Goal: Find specific page/section: Find specific page/section

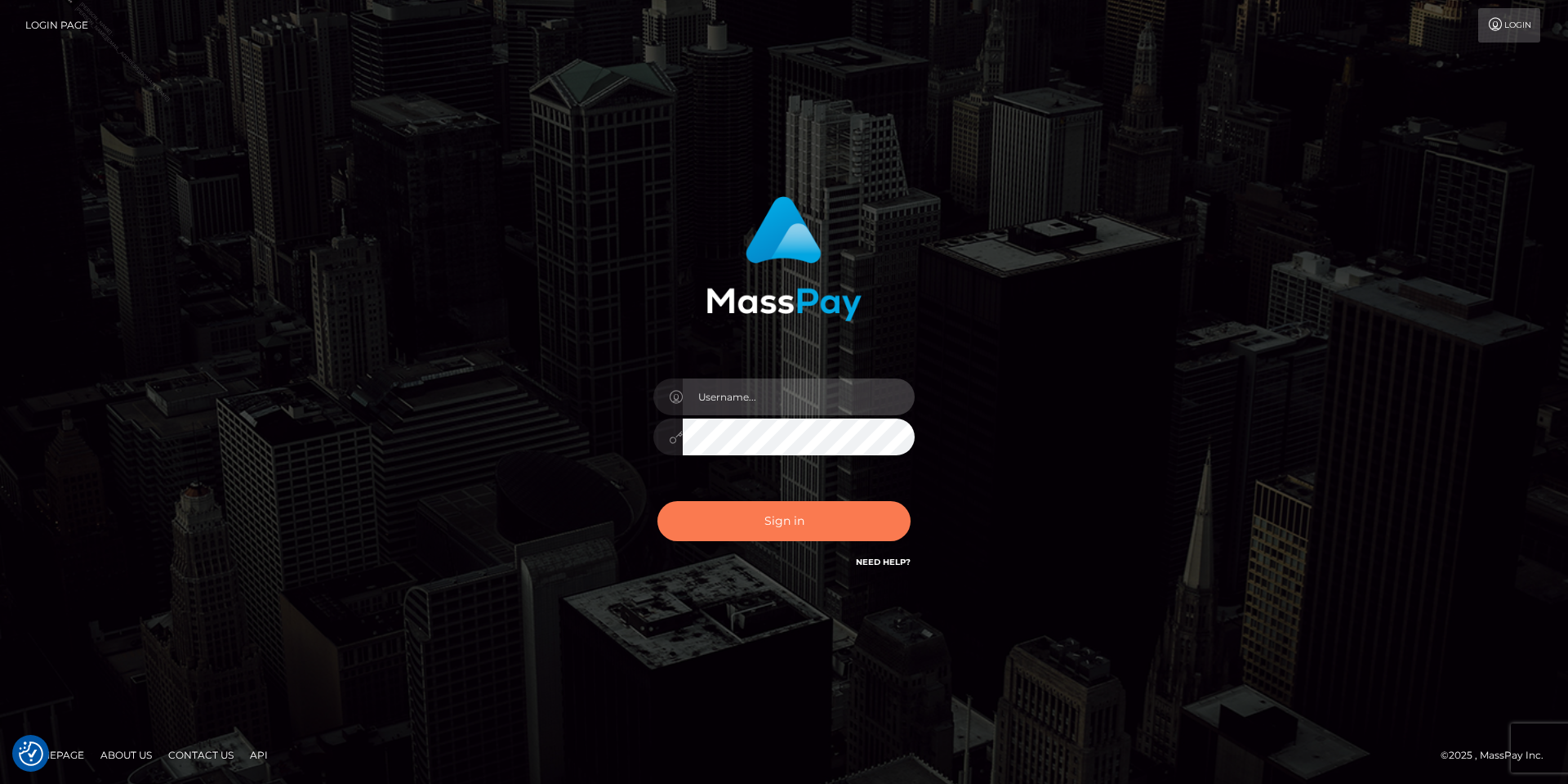
type input "Tania.Silversocial"
click at [775, 537] on button "Sign in" at bounding box center [784, 521] width 254 height 40
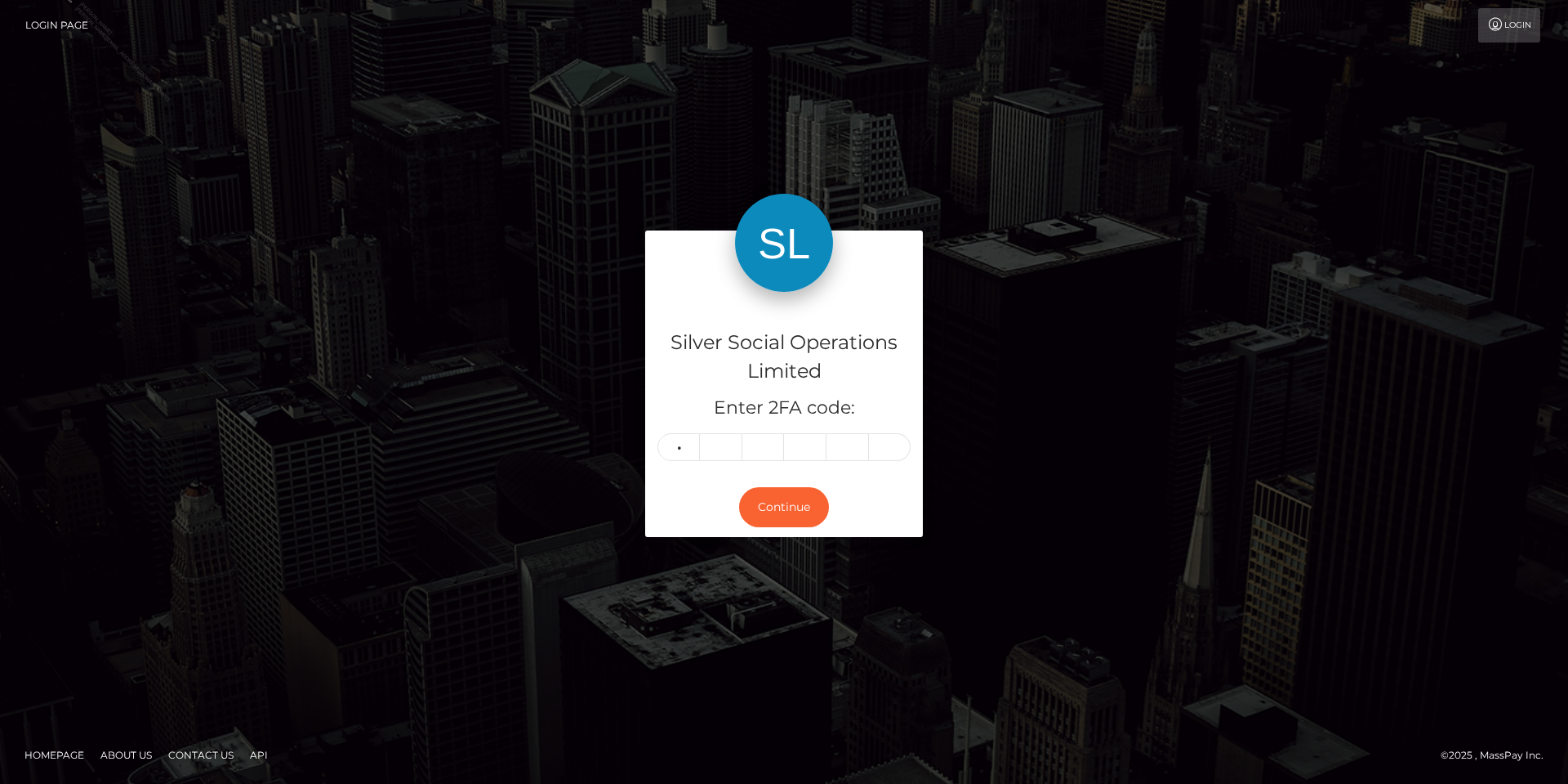
type input "4"
type input "1"
type input "4"
type input "0"
type input "4"
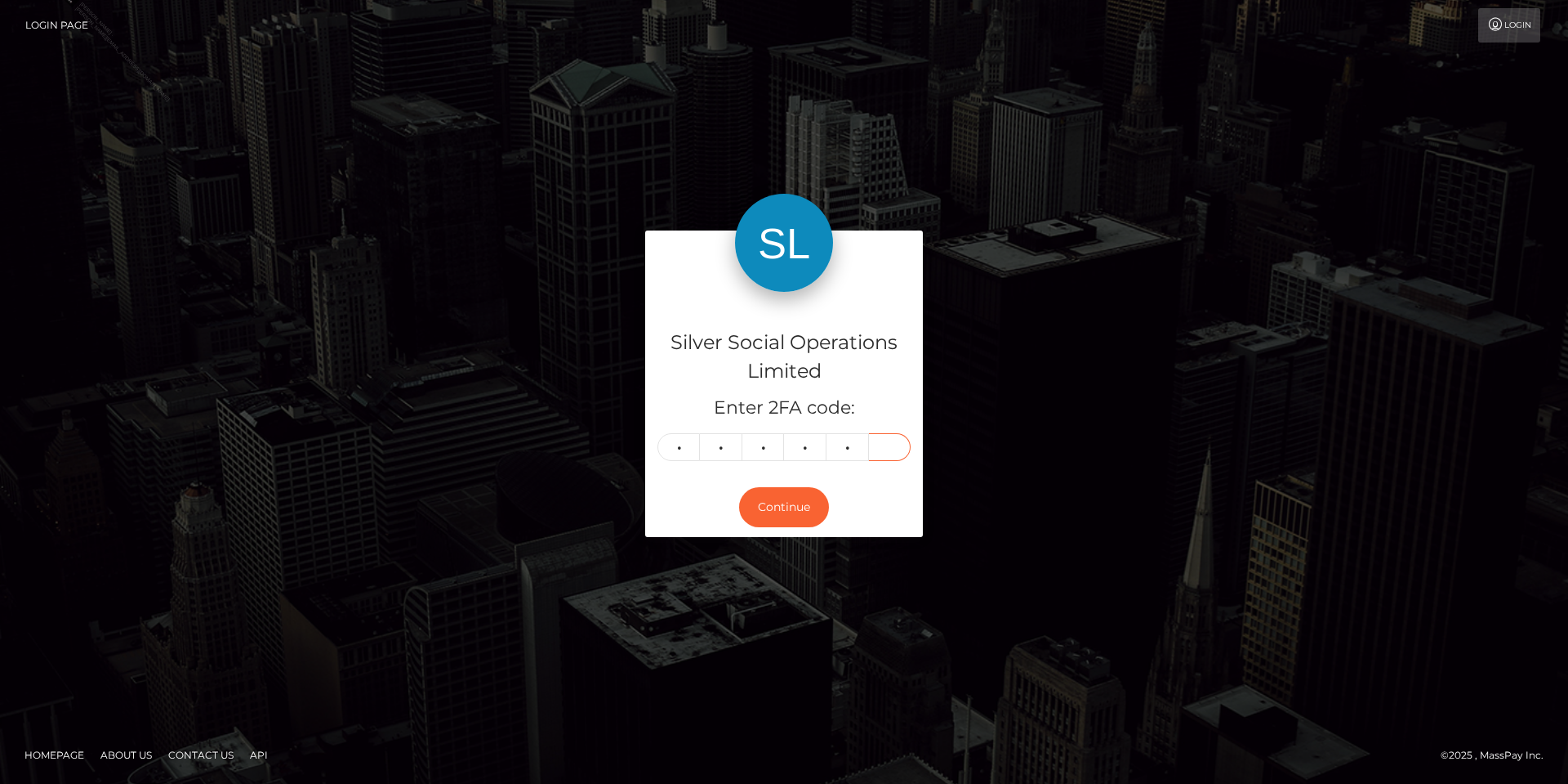
type input "6"
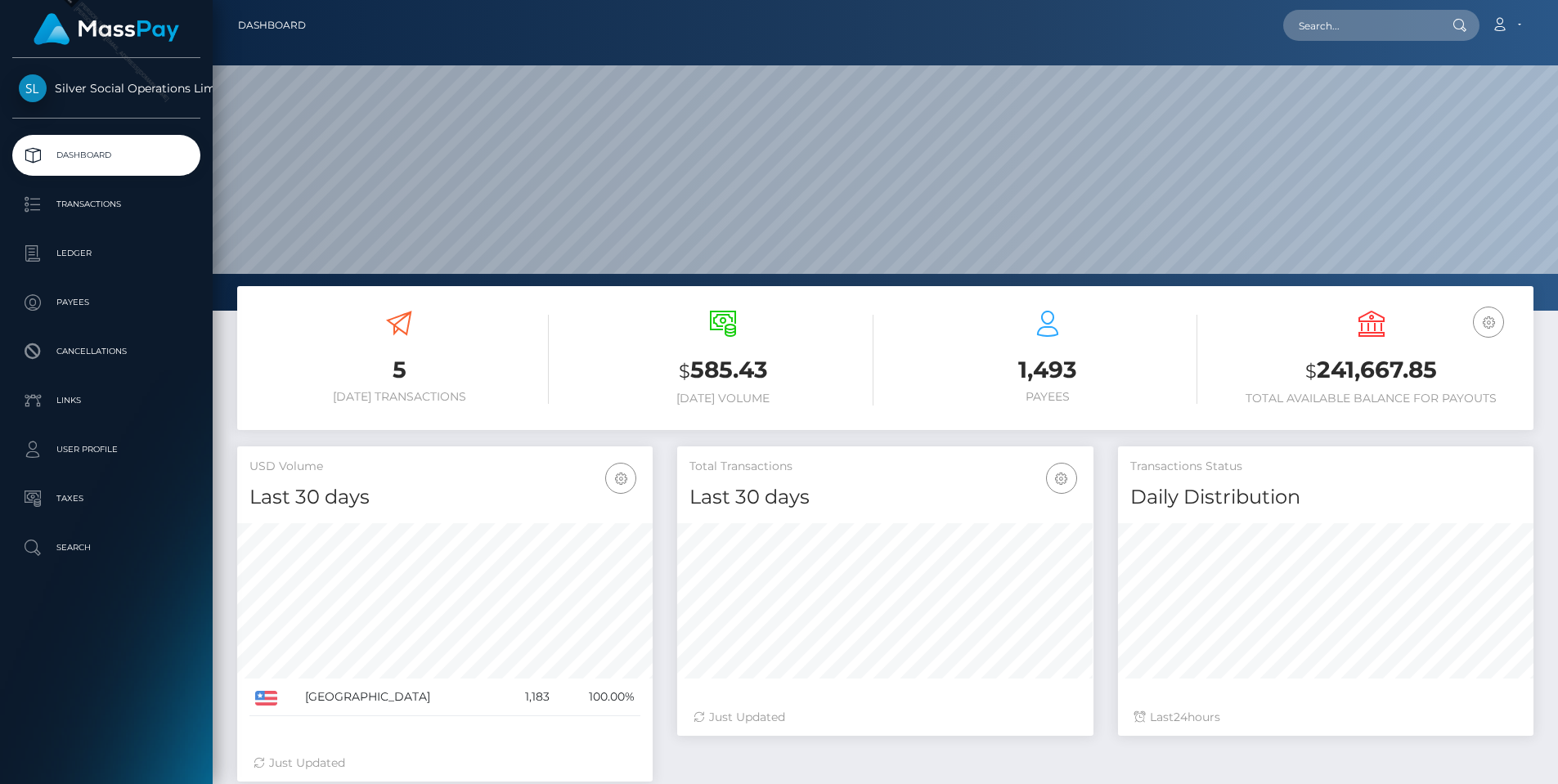
scroll to position [290, 416]
click at [1336, 35] on input "text" at bounding box center [1360, 25] width 154 height 31
paste input "270034421"
type input "270034421"
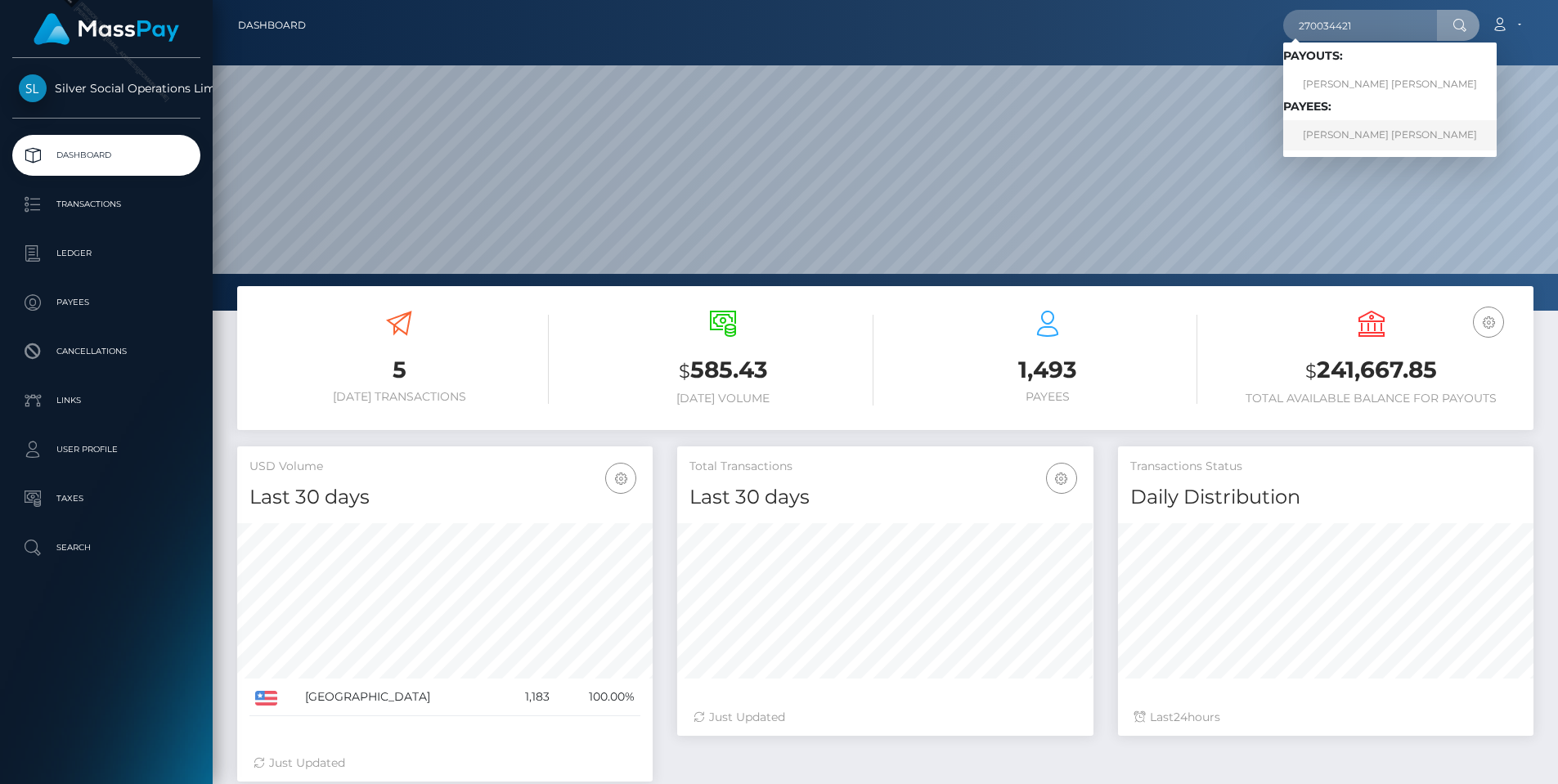
click at [1381, 138] on link "AARON MICHAEL WAGNER" at bounding box center [1390, 135] width 213 height 30
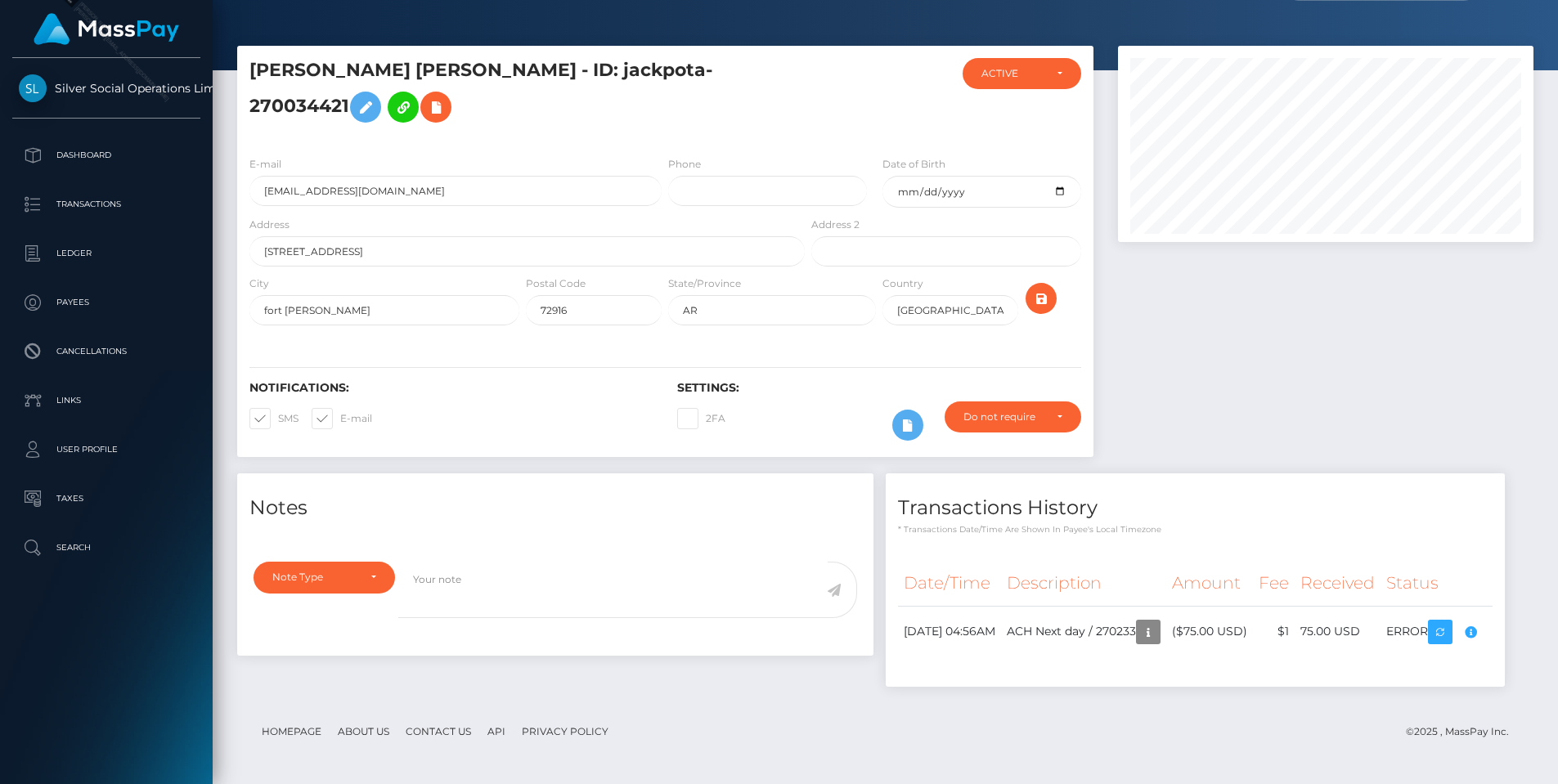
scroll to position [196, 416]
